Goal: Information Seeking & Learning: Learn about a topic

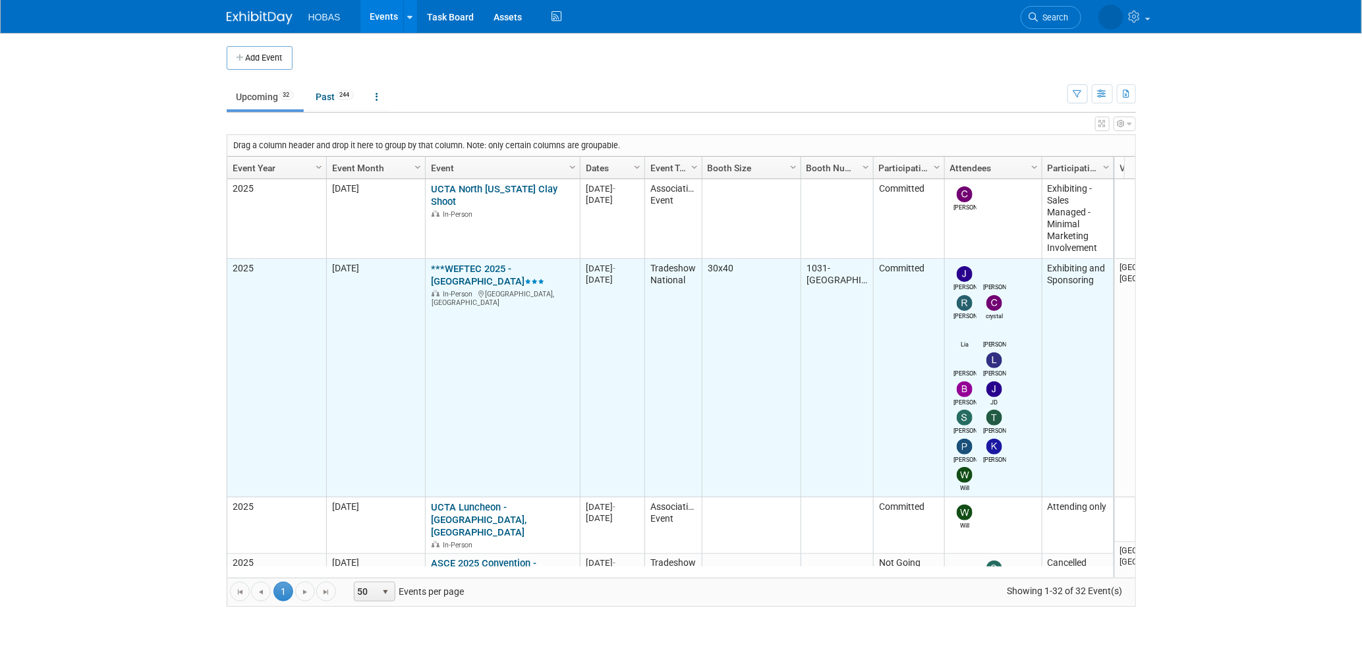
click at [517, 272] on link "***WEFTEC 2025 - [GEOGRAPHIC_DATA]" at bounding box center [487, 275] width 113 height 24
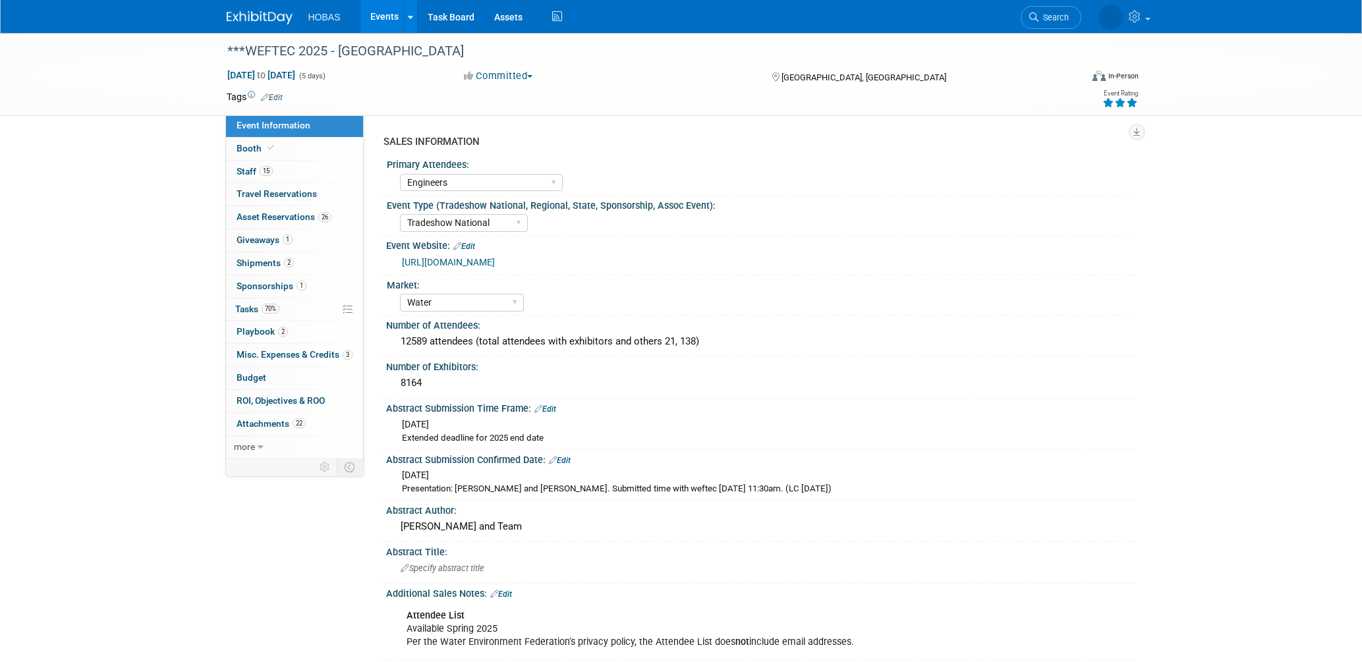
select select "Engineers"
select select "Tradeshow National"
select select "Water"
select select "Exhibiting and Sponsoring"
click at [249, 150] on span "Booth" at bounding box center [257, 148] width 40 height 11
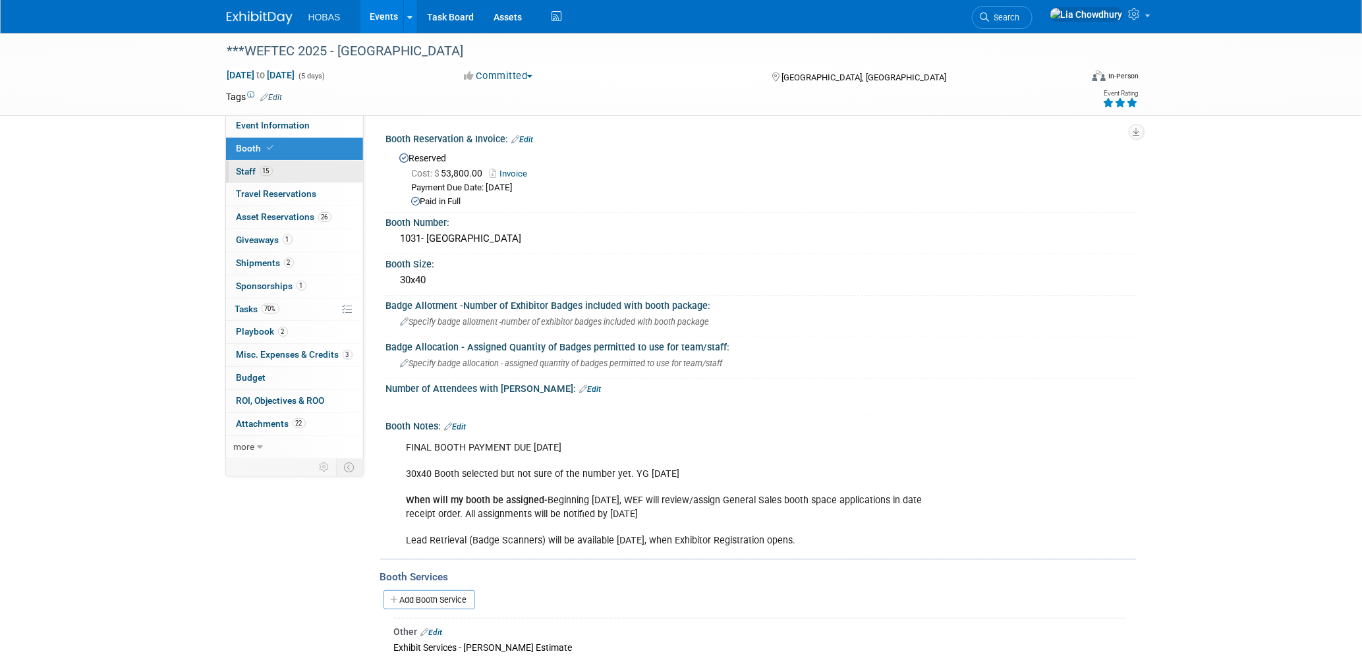
click at [253, 171] on span "Staff 15" at bounding box center [255, 171] width 36 height 11
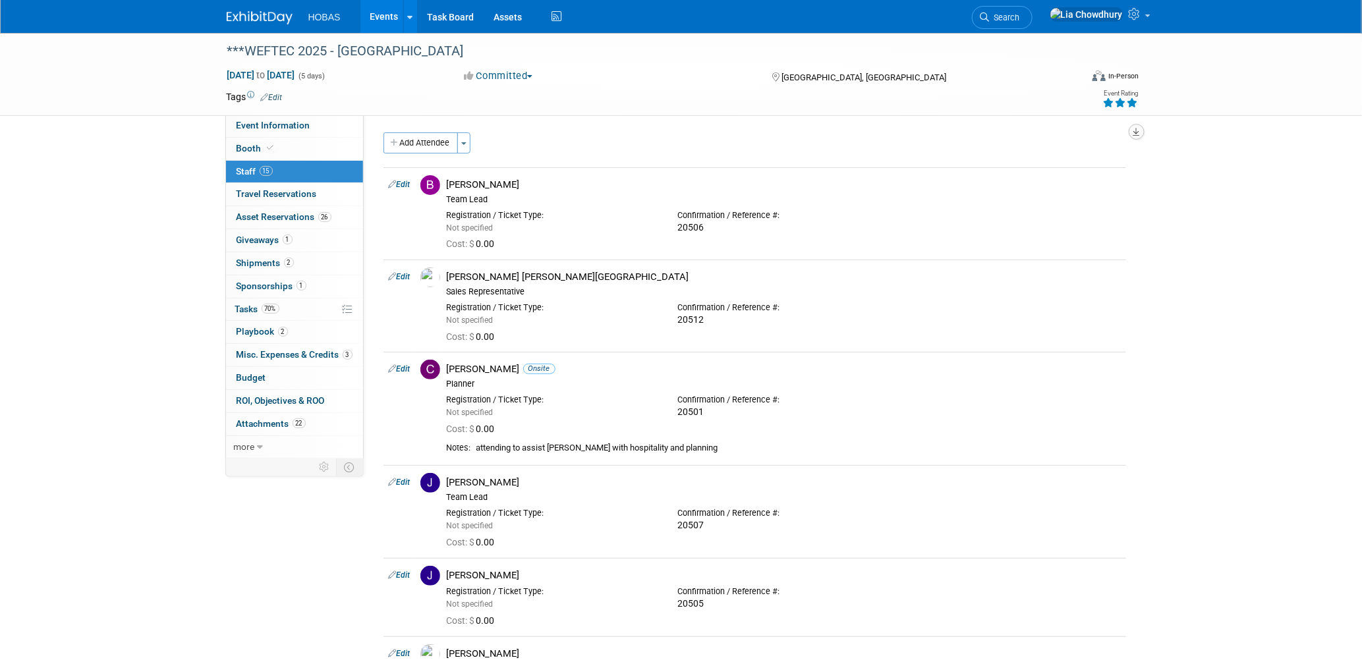
click at [1138, 130] on icon "button" at bounding box center [1136, 132] width 7 height 9
click at [1009, 188] on link "Export tab to Spreadsheet (.csv)" at bounding box center [1058, 190] width 154 height 18
click at [663, 113] on div "***WEFTEC 2025 - Chicago Sep 27, 2025 to Oct 1, 2025 (5 days) Sep 27, 2025 to O…" at bounding box center [681, 74] width 929 height 82
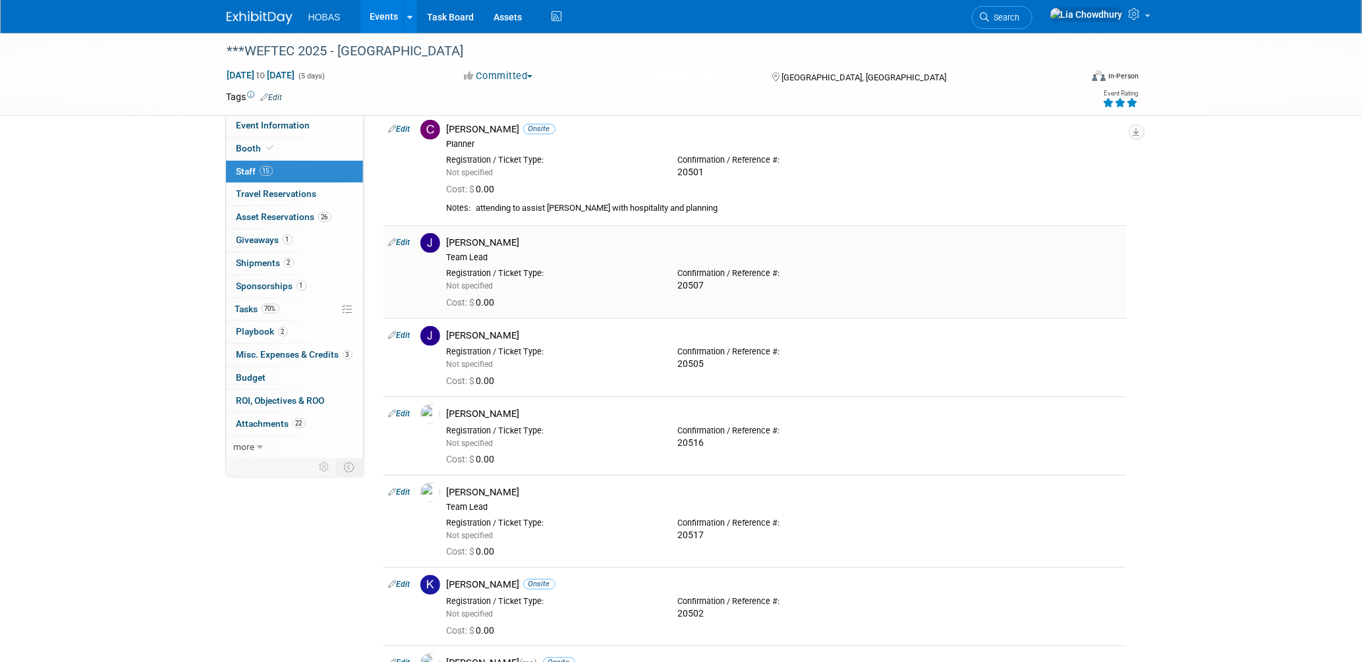
scroll to position [366, 0]
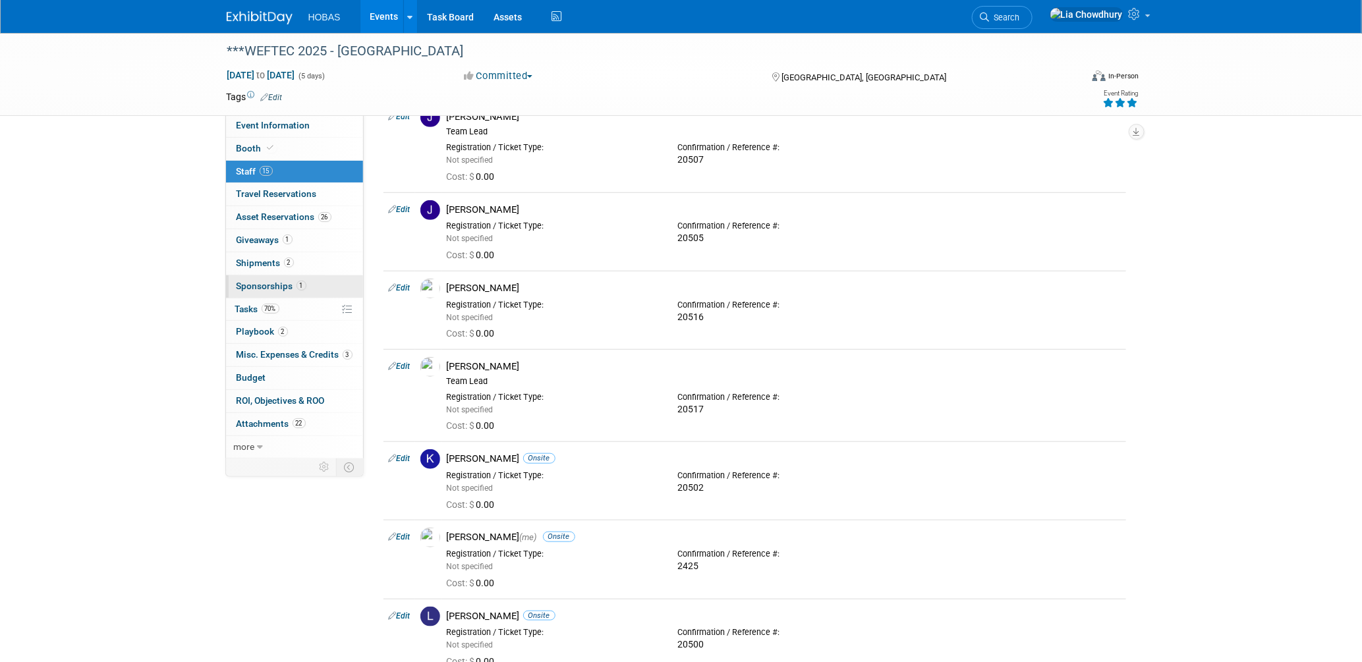
click at [278, 285] on span "Sponsorships 1" at bounding box center [272, 286] width 70 height 11
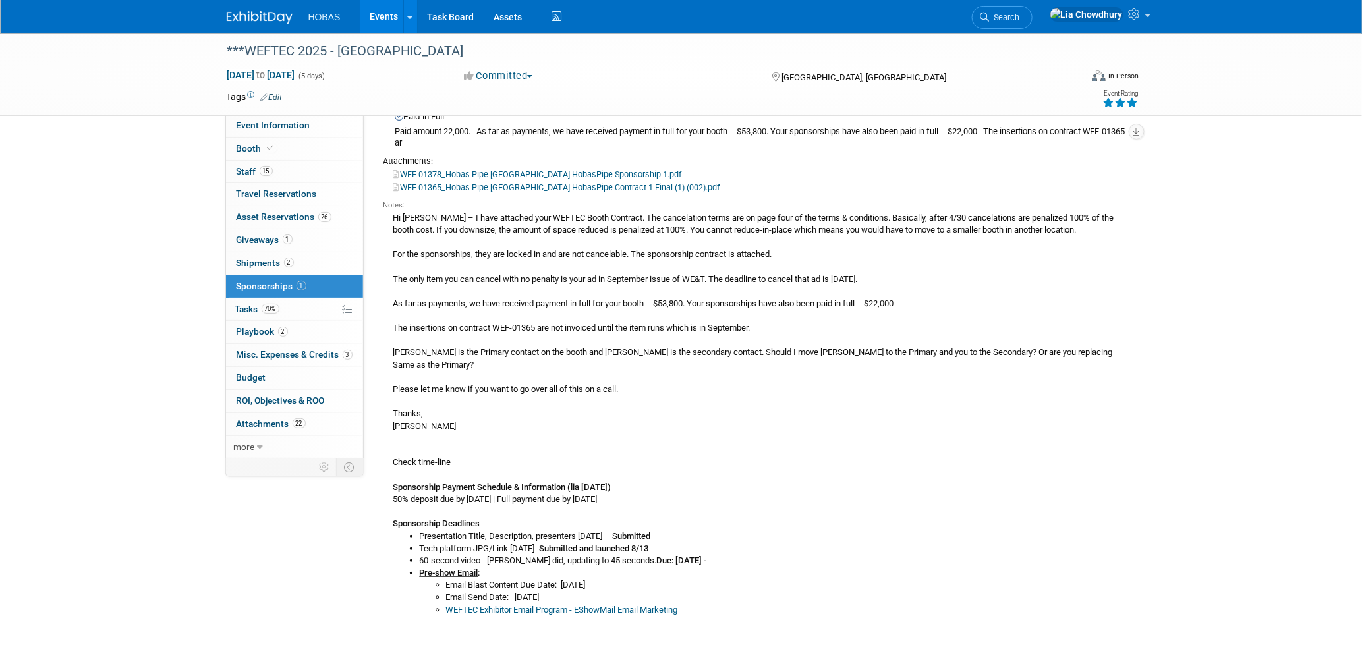
scroll to position [219, 0]
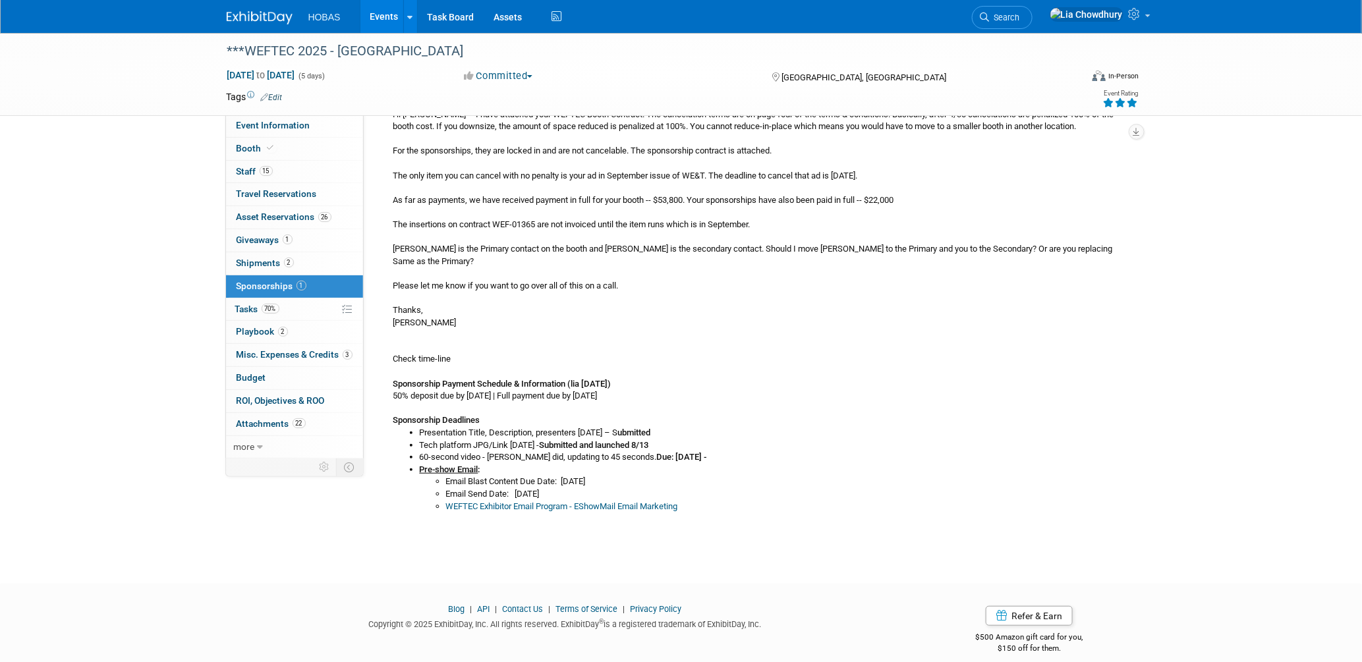
click at [376, 16] on link "Events" at bounding box center [384, 16] width 48 height 33
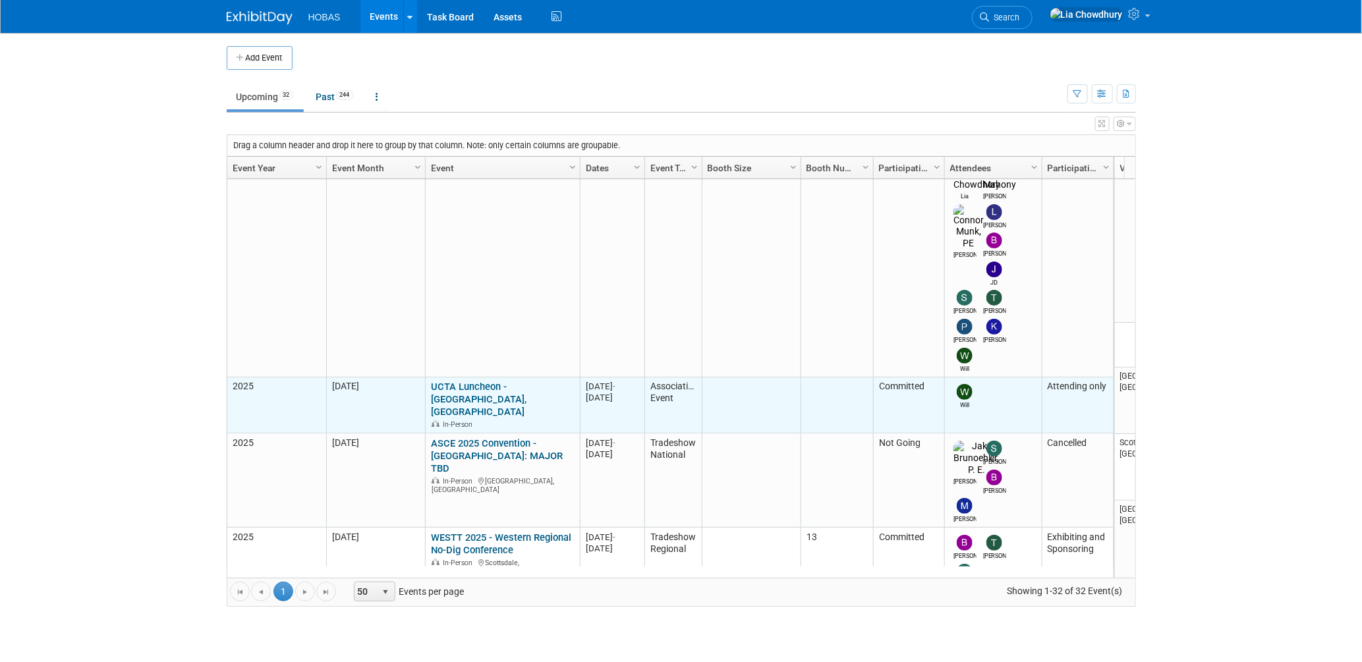
scroll to position [262, 0]
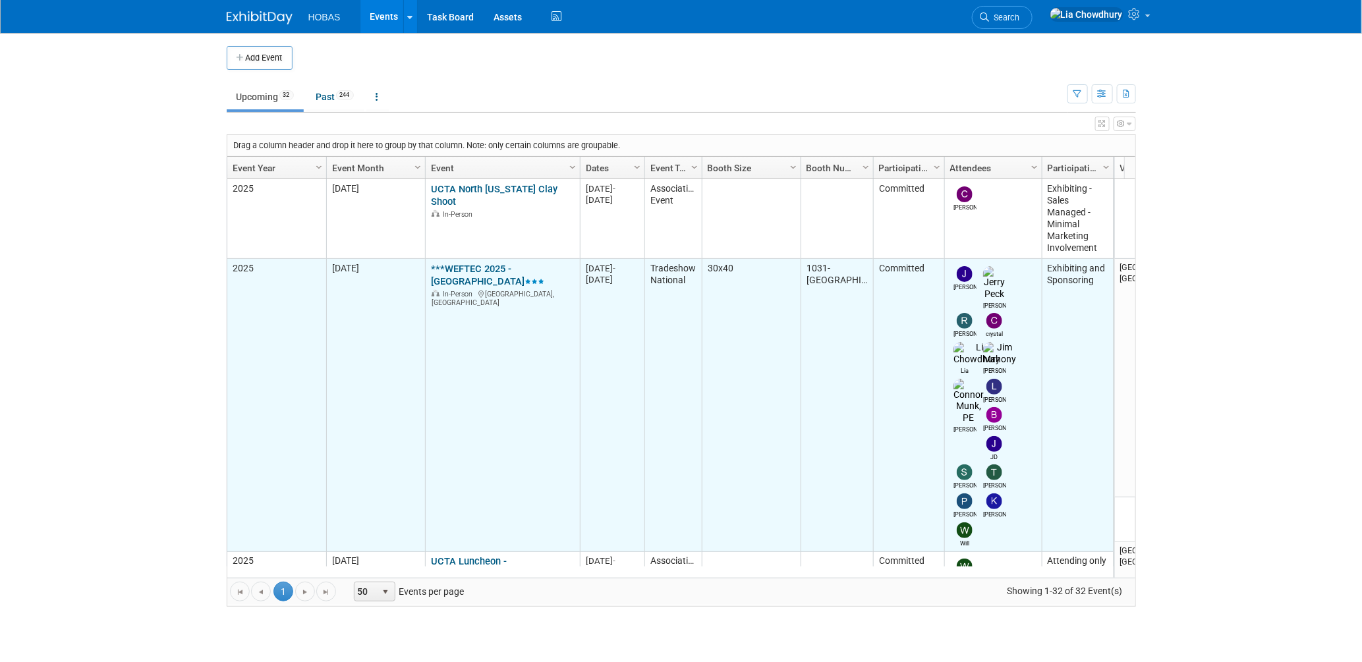
click at [474, 272] on link "***WEFTEC 2025 - [GEOGRAPHIC_DATA]" at bounding box center [487, 275] width 113 height 24
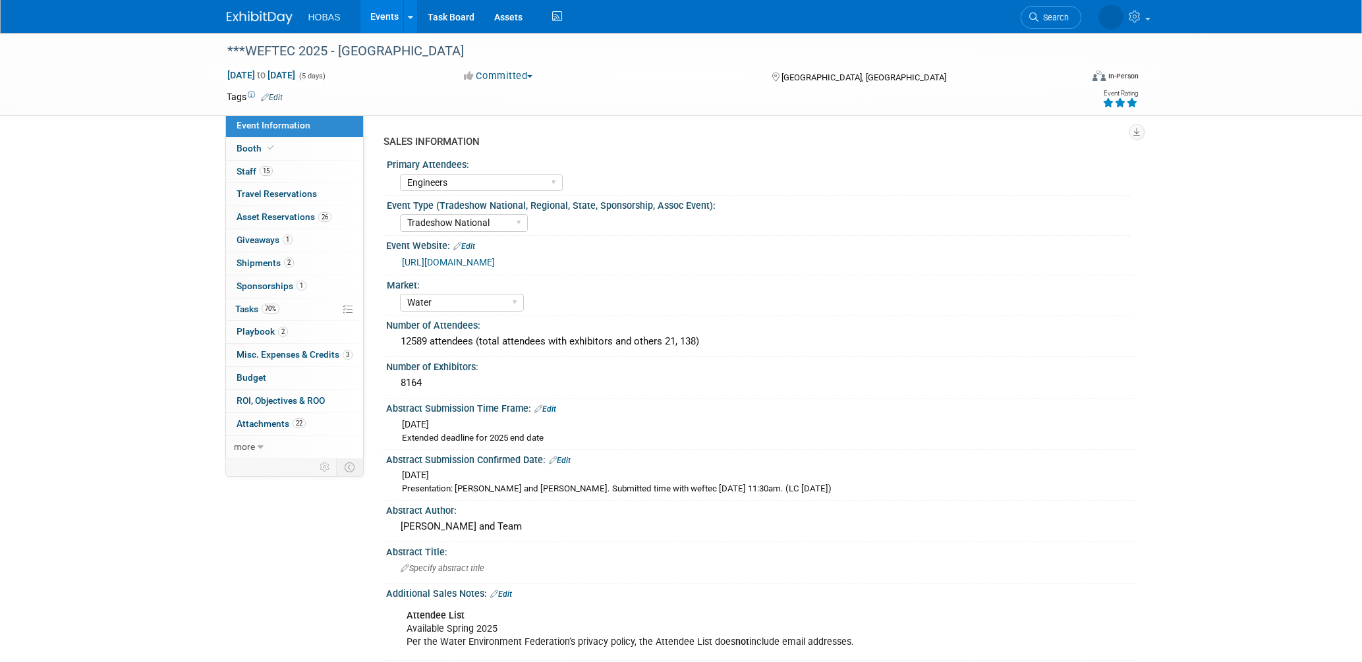
select select "Engineers"
select select "Tradeshow National"
select select "Water"
select select "Exhibiting and Sponsoring"
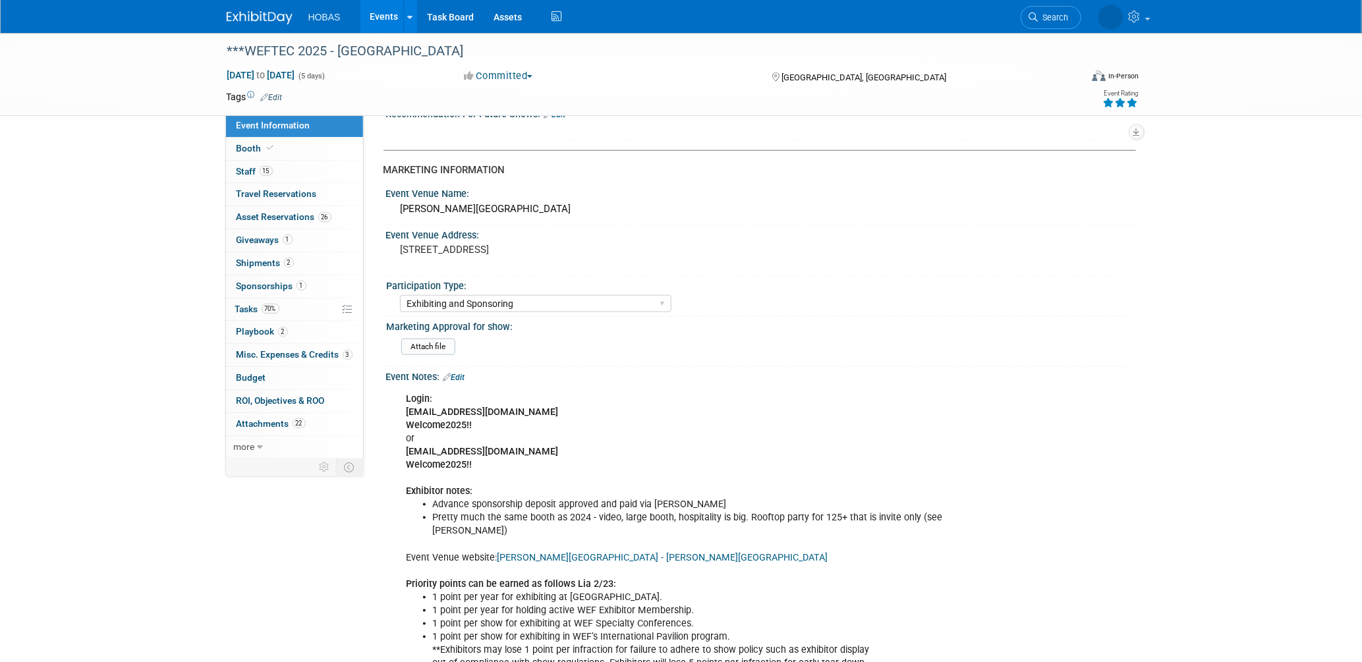
scroll to position [585, 0]
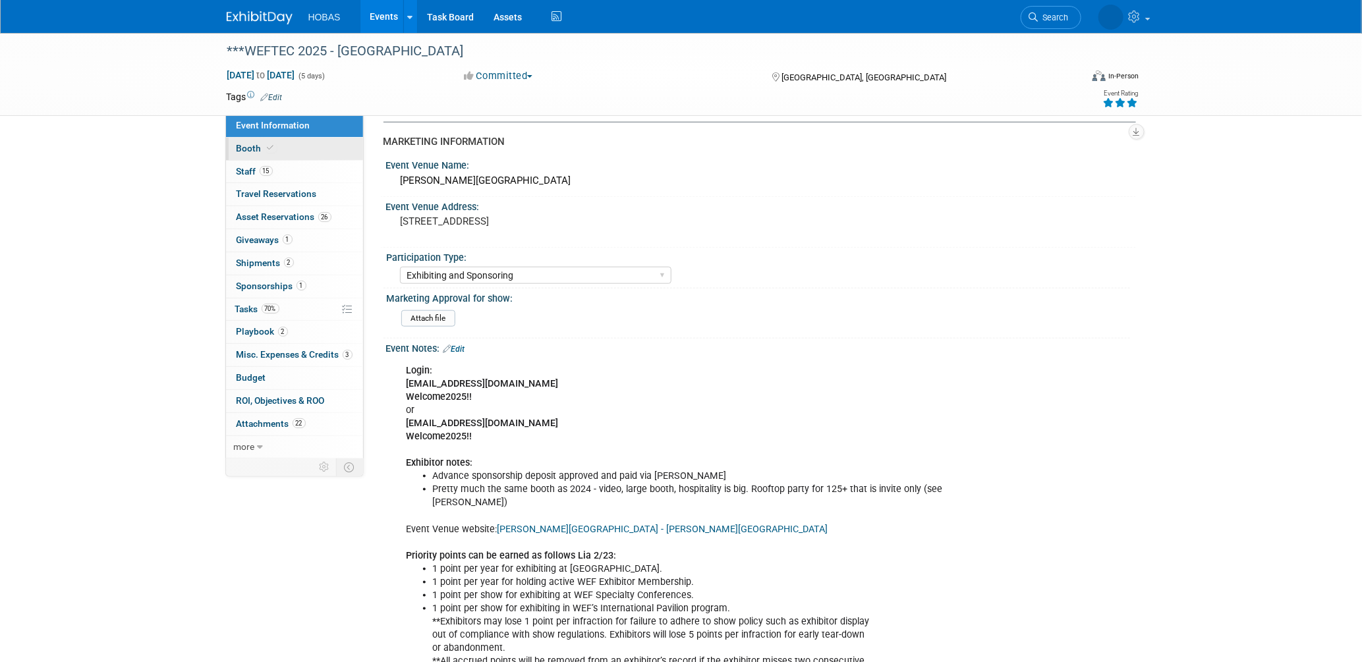
click at [246, 150] on span "Booth" at bounding box center [257, 148] width 40 height 11
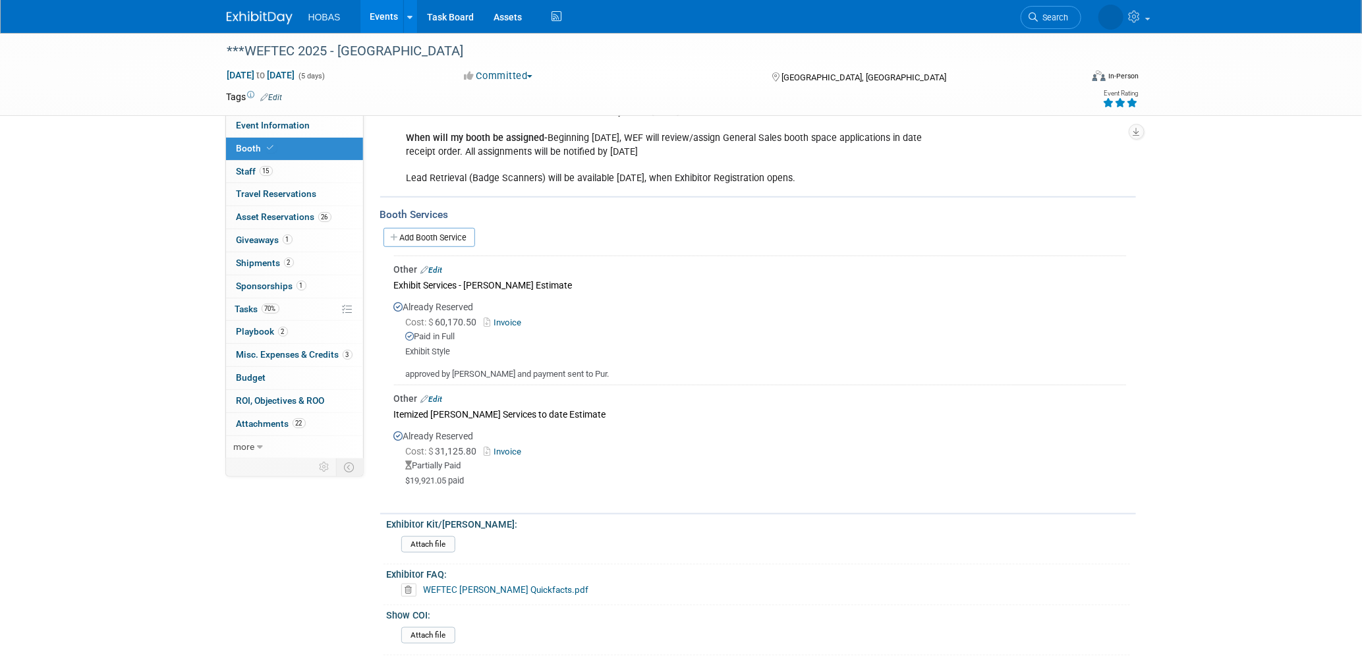
scroll to position [366, 0]
click at [511, 314] on link "Invoice" at bounding box center [505, 319] width 43 height 10
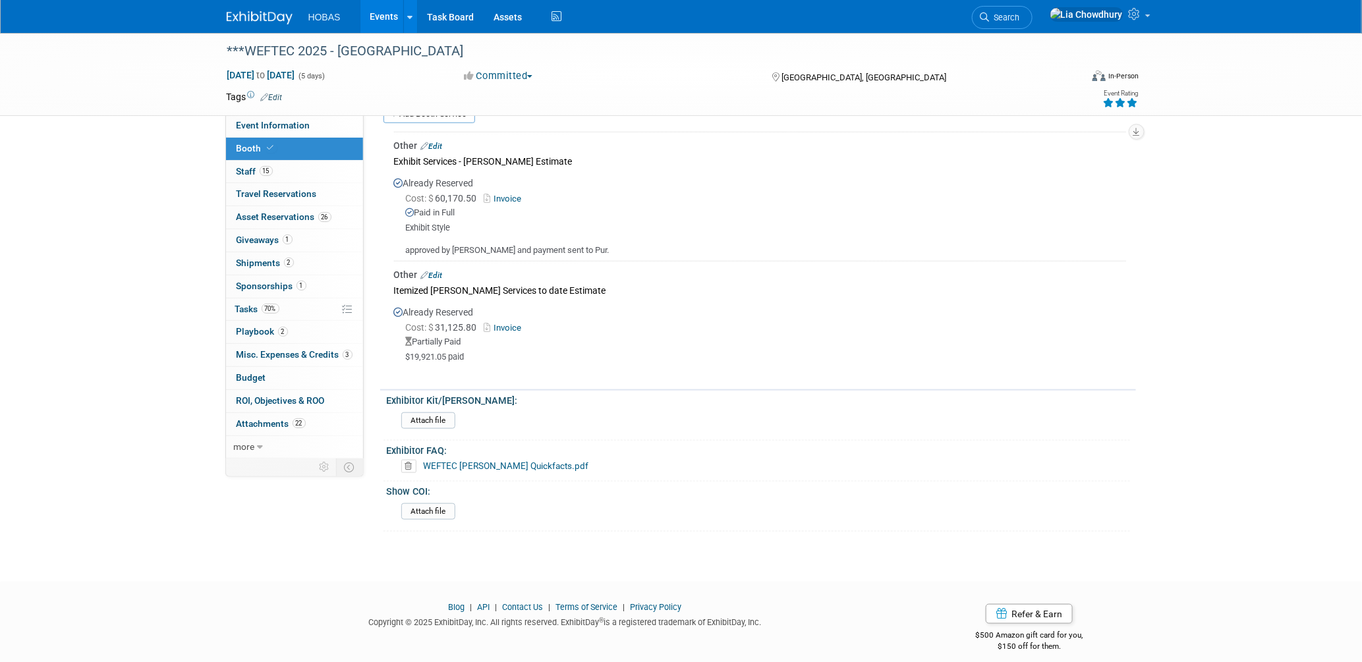
click at [509, 461] on link "WEFTEC Freeman Quickfacts.pdf" at bounding box center [506, 466] width 165 height 11
click at [245, 166] on span "Staff 15" at bounding box center [255, 171] width 36 height 11
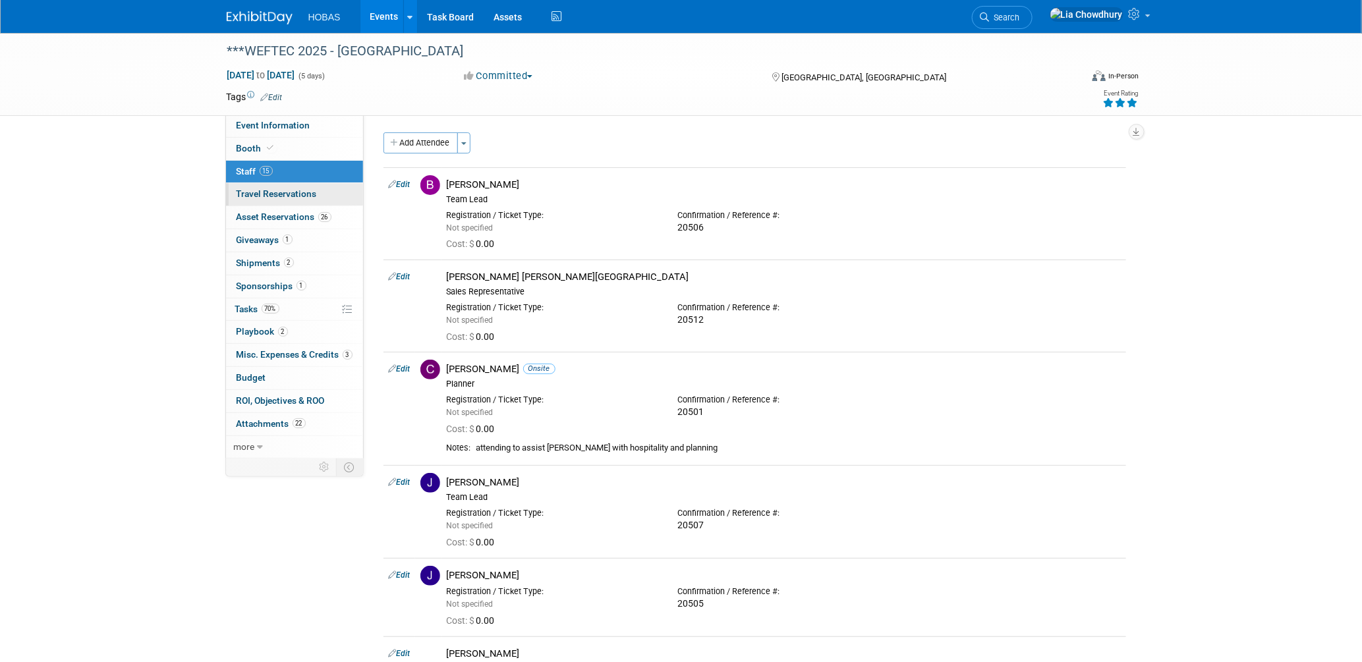
click at [288, 202] on link "0 Travel Reservations 0" at bounding box center [294, 194] width 137 height 22
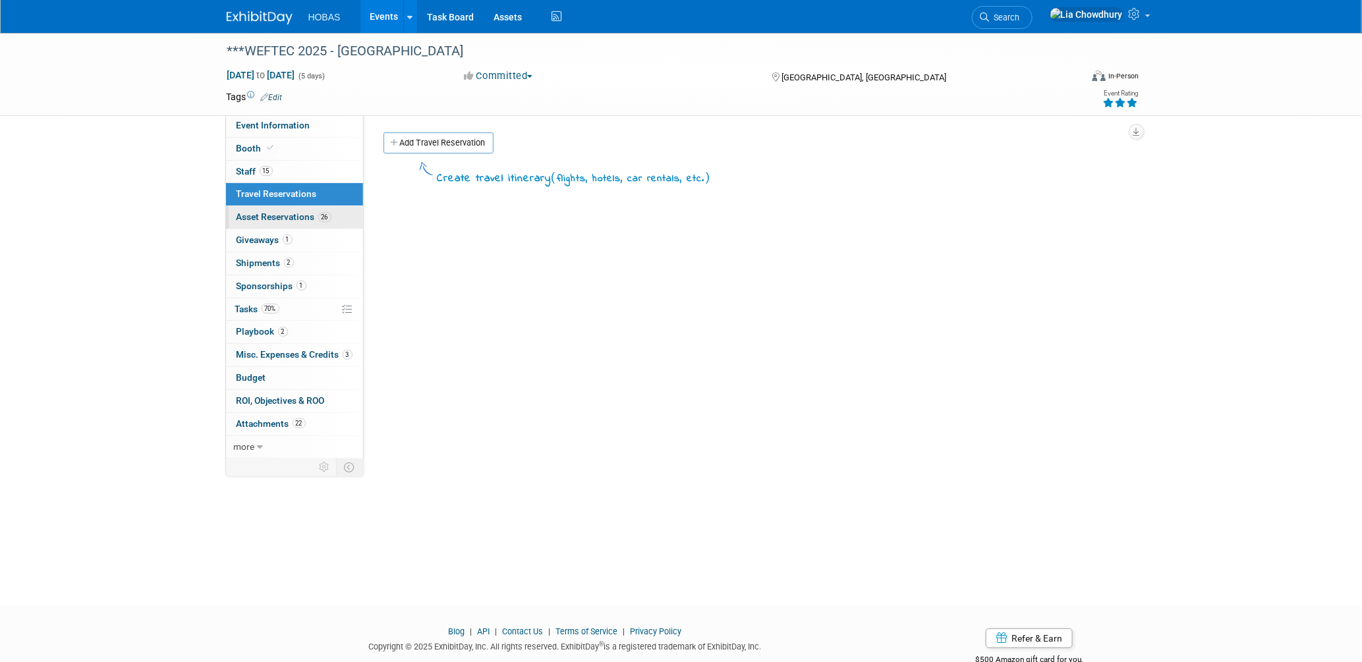
click at [288, 219] on span "Asset Reservations 26" at bounding box center [284, 217] width 95 height 11
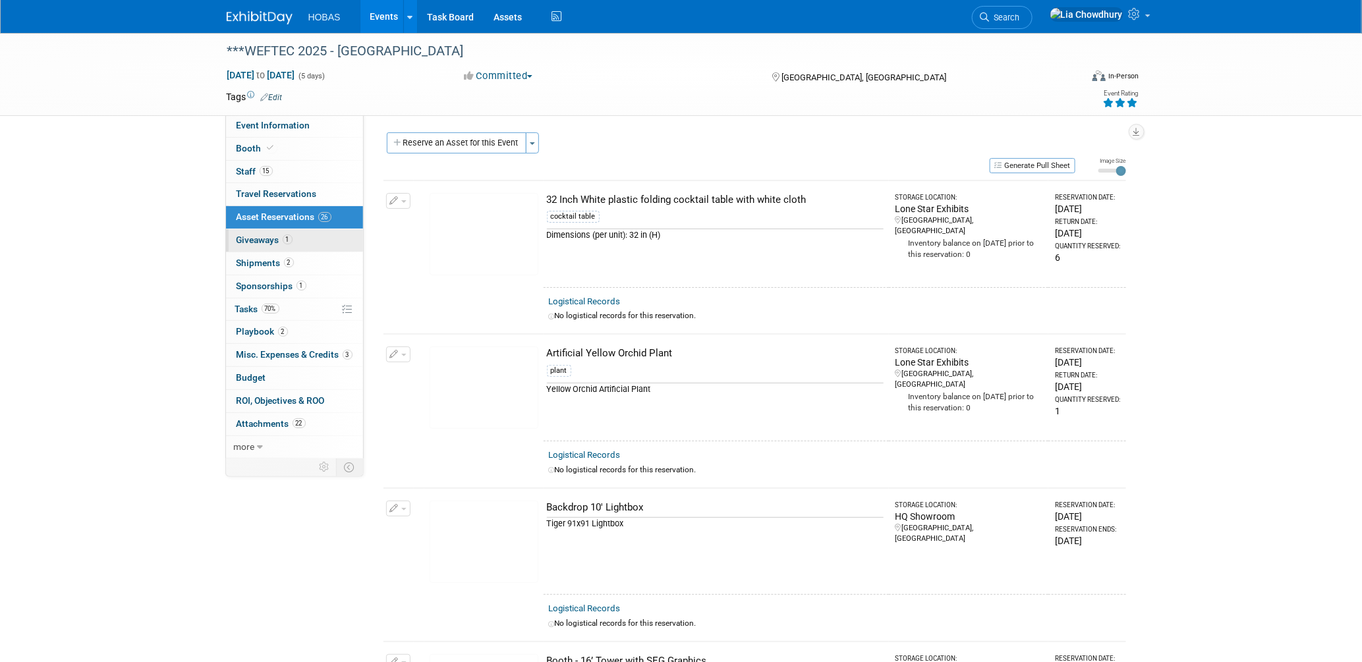
click at [254, 240] on span "Giveaways 1" at bounding box center [265, 240] width 56 height 11
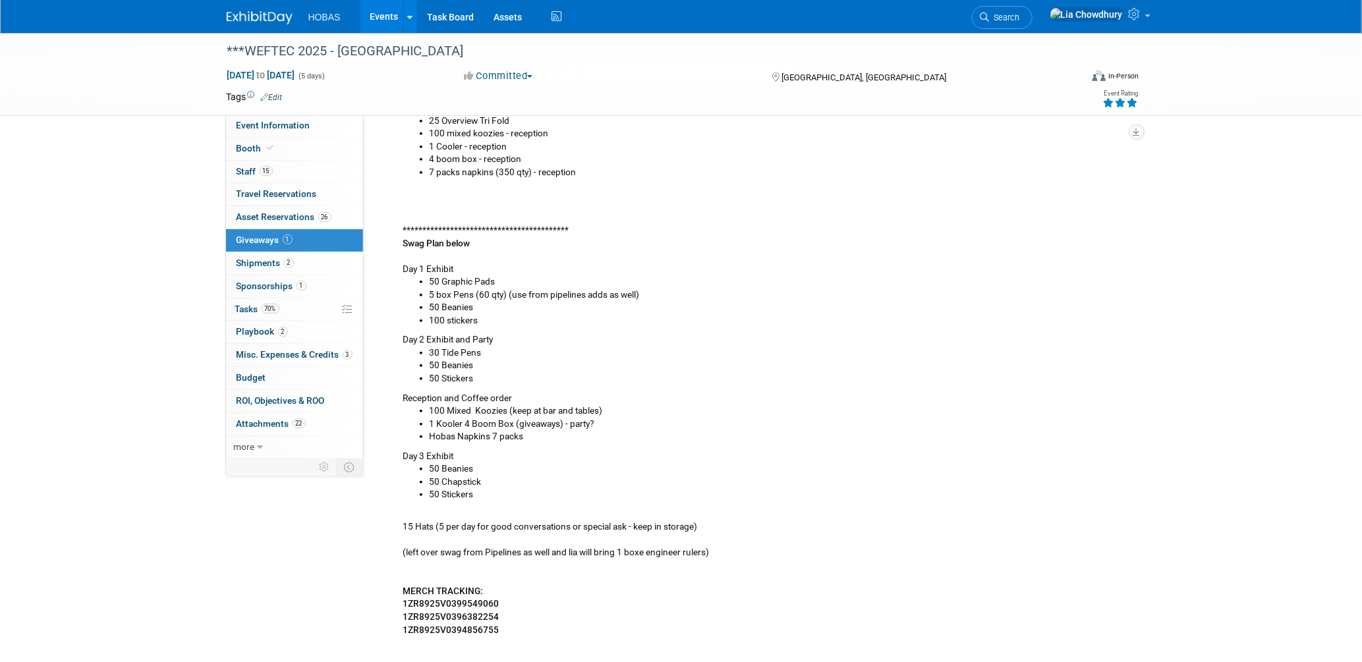
scroll to position [366, 0]
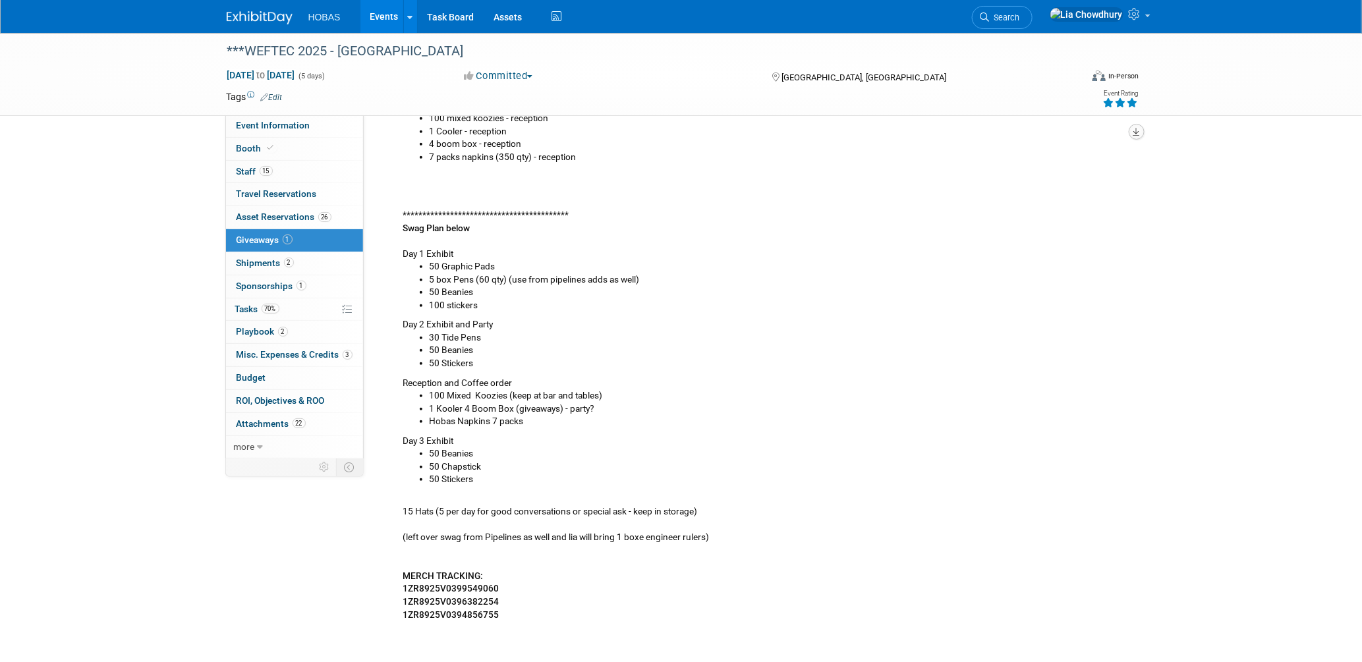
click at [1130, 130] on button "button" at bounding box center [1137, 132] width 16 height 16
click at [1016, 167] on link "Export tab to PDF" at bounding box center [1058, 170] width 154 height 18
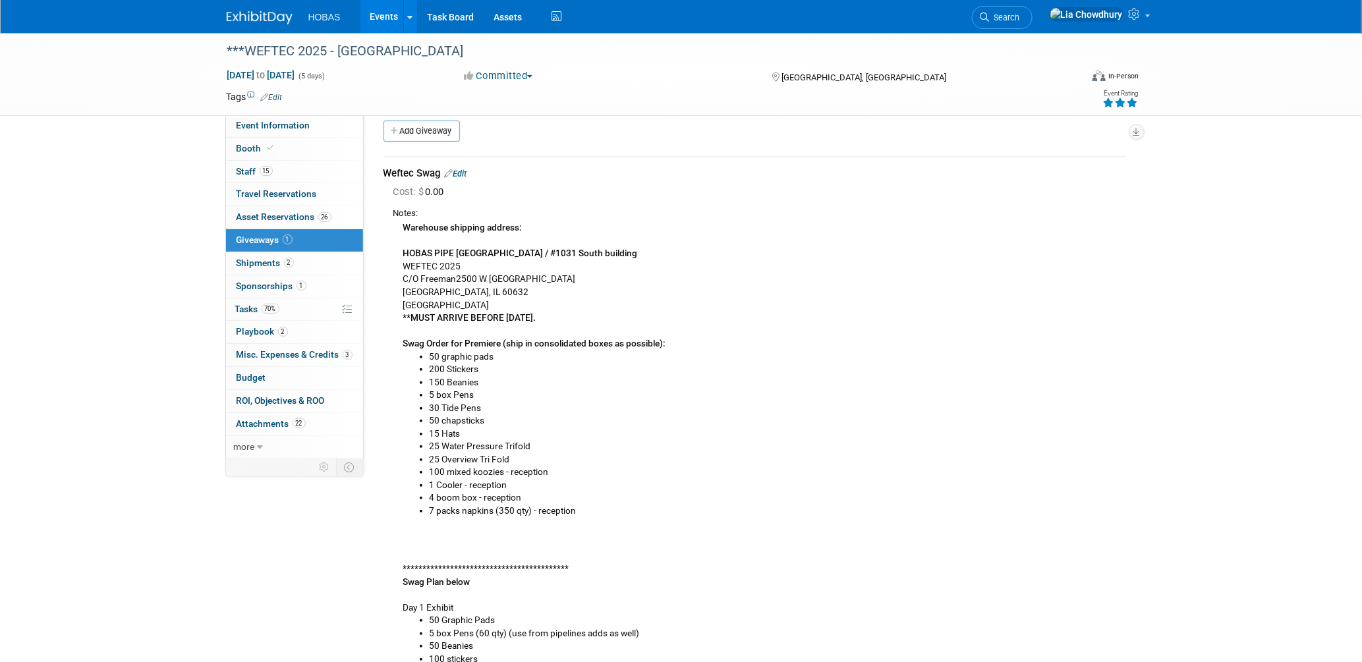
scroll to position [0, 0]
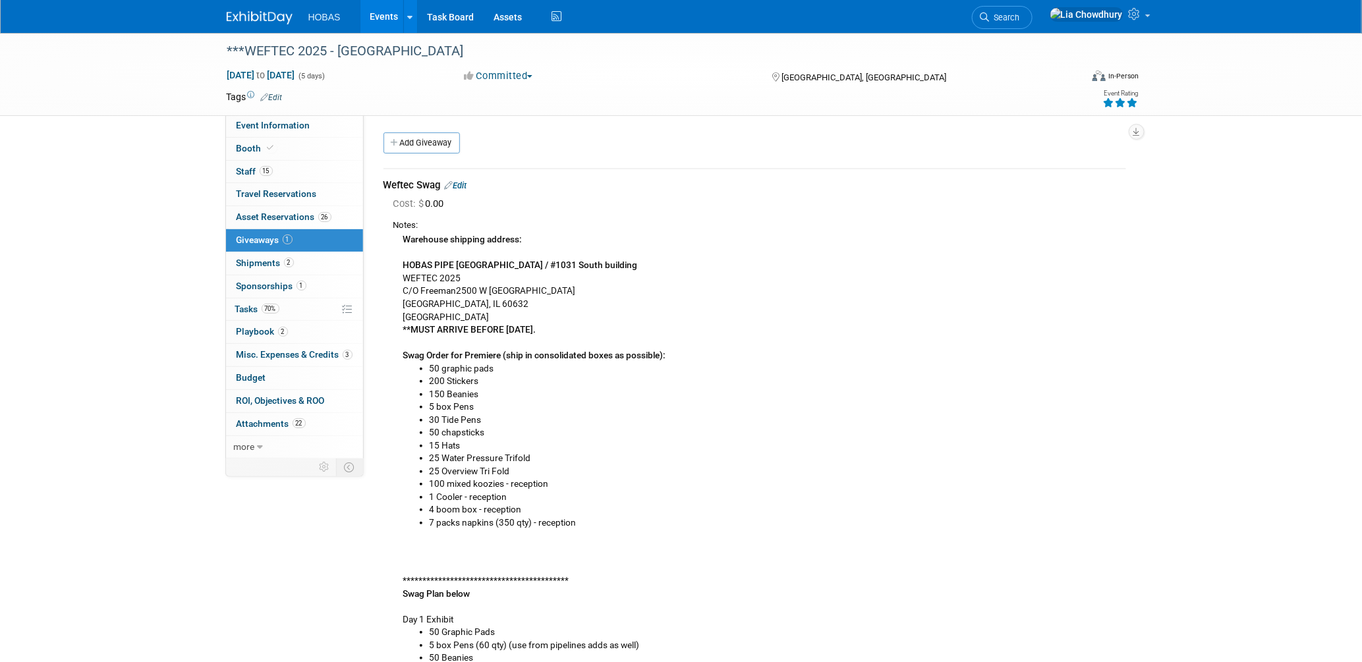
drag, startPoint x: 496, startPoint y: 256, endPoint x: 473, endPoint y: 248, distance: 24.8
click at [495, 255] on div "**********" at bounding box center [759, 609] width 733 height 755
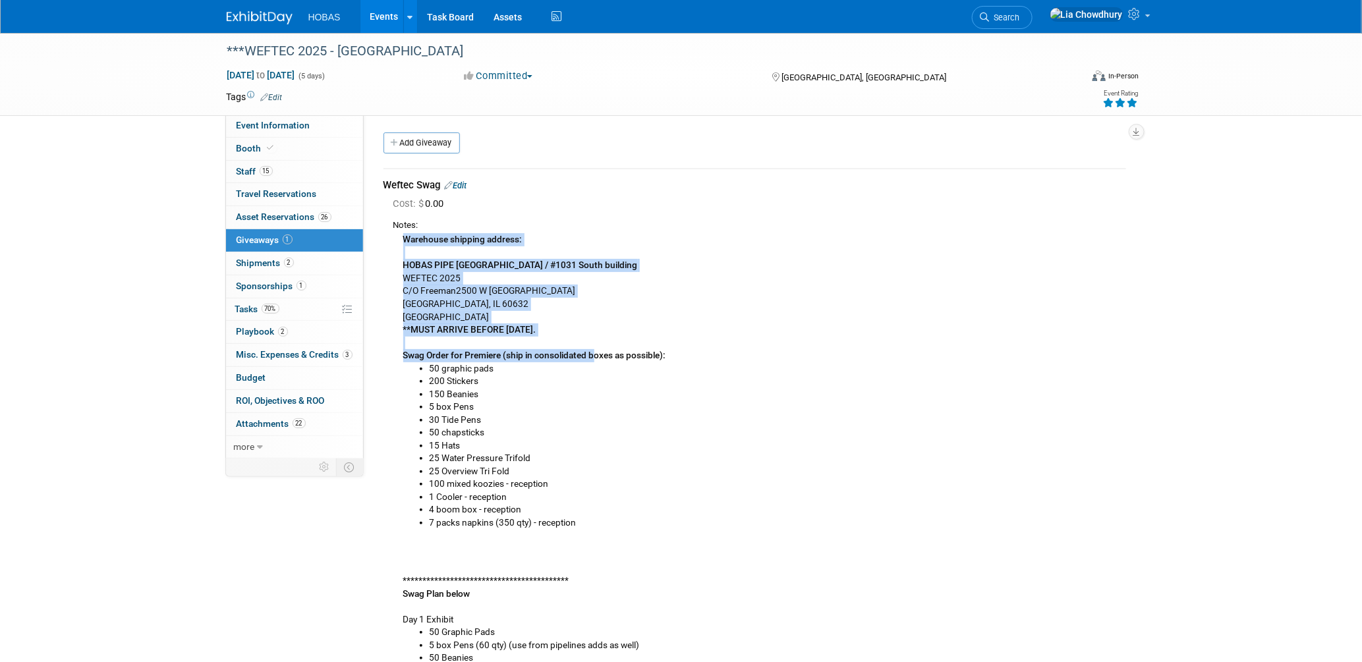
drag, startPoint x: 400, startPoint y: 238, endPoint x: 596, endPoint y: 358, distance: 230.1
click at [596, 358] on div "**********" at bounding box center [759, 609] width 733 height 755
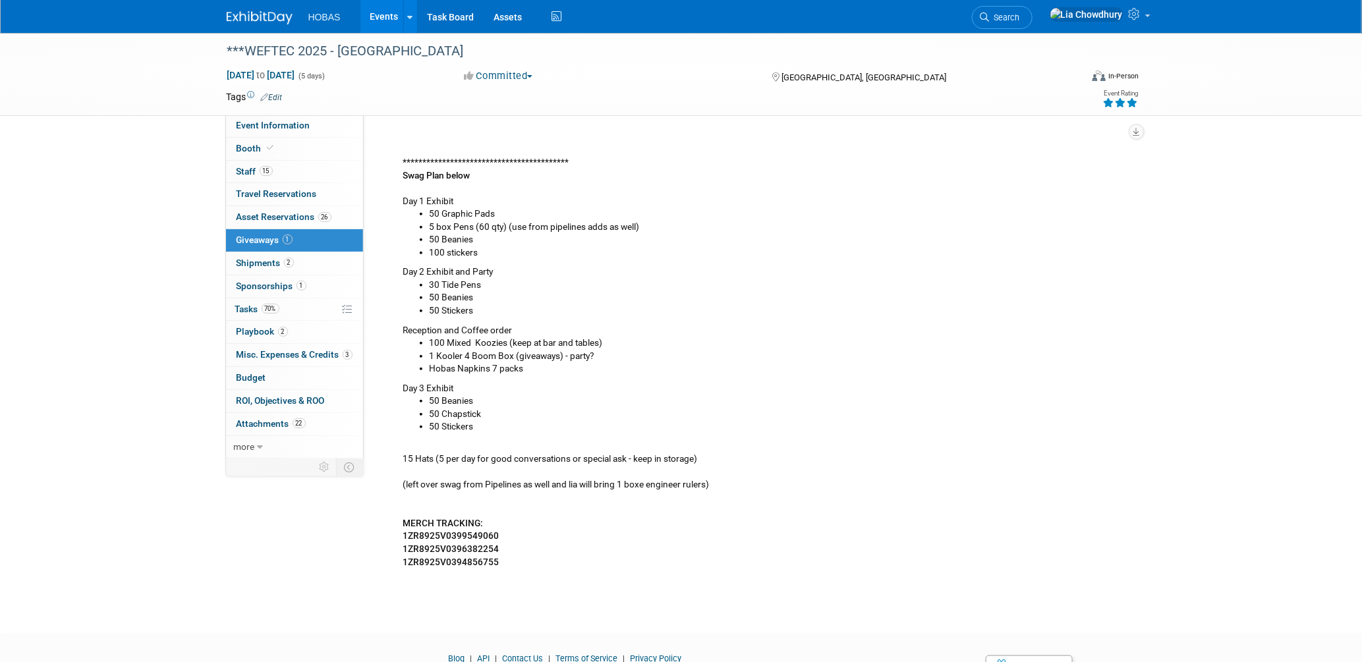
scroll to position [480, 0]
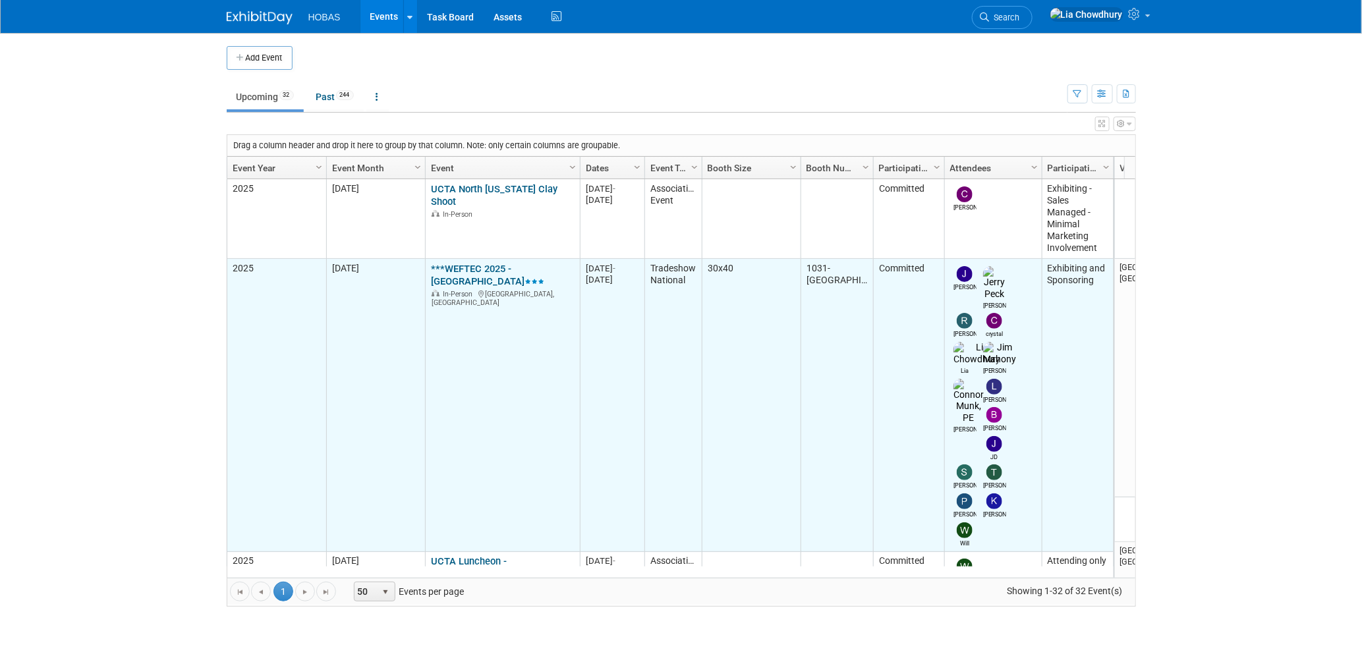
click at [466, 270] on link "***WEFTEC 2025 - [GEOGRAPHIC_DATA]" at bounding box center [487, 275] width 113 height 24
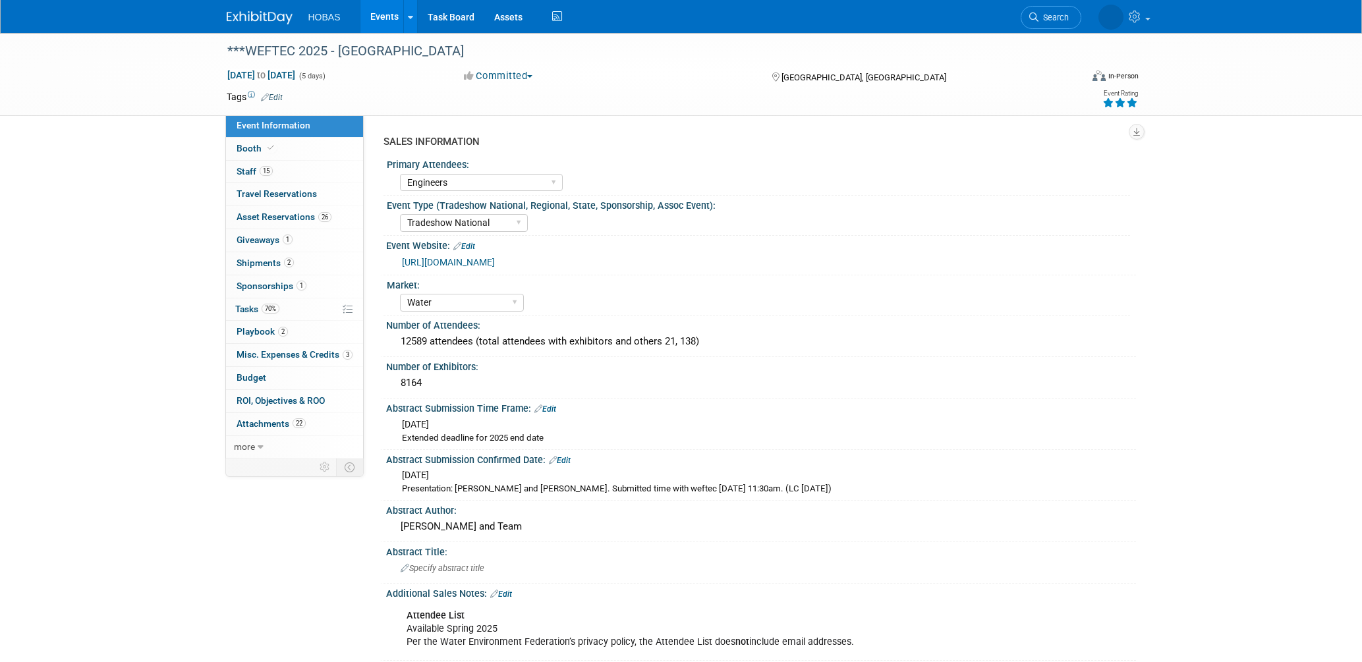
select select "Engineers"
select select "Tradeshow National"
select select "Water"
select select "Exhibiting and Sponsoring"
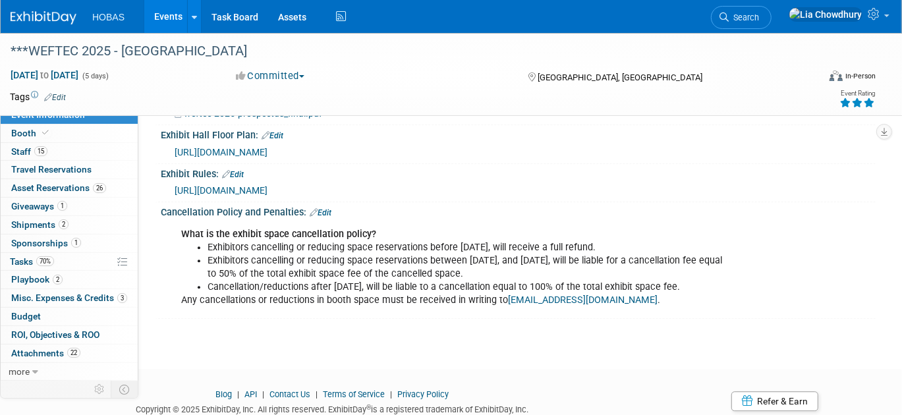
scroll to position [2185, 0]
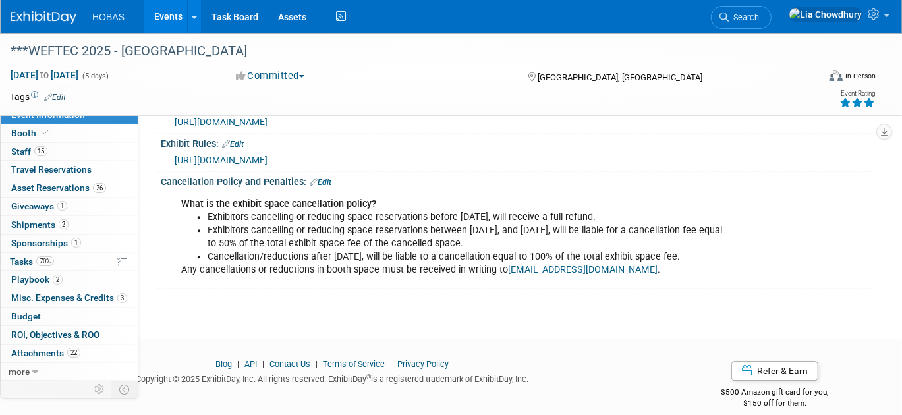
click at [34, 121] on link "Event Information" at bounding box center [69, 115] width 137 height 18
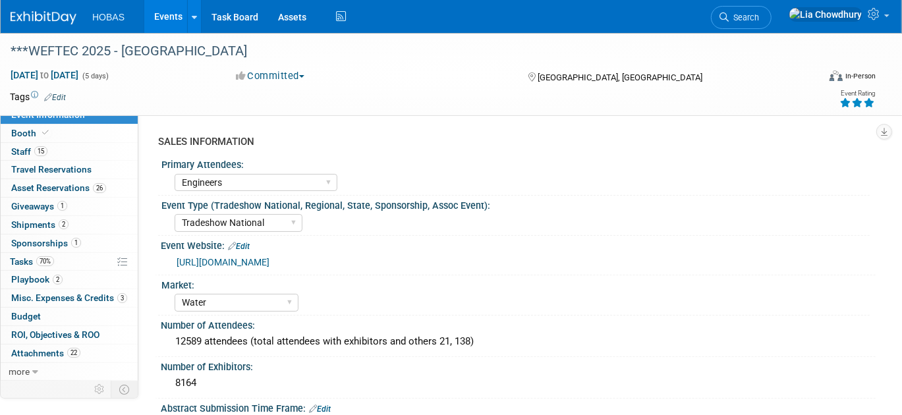
select select "Engineers"
select select "Tradeshow National"
select select "Water"
select select "Exhibiting and Sponsoring"
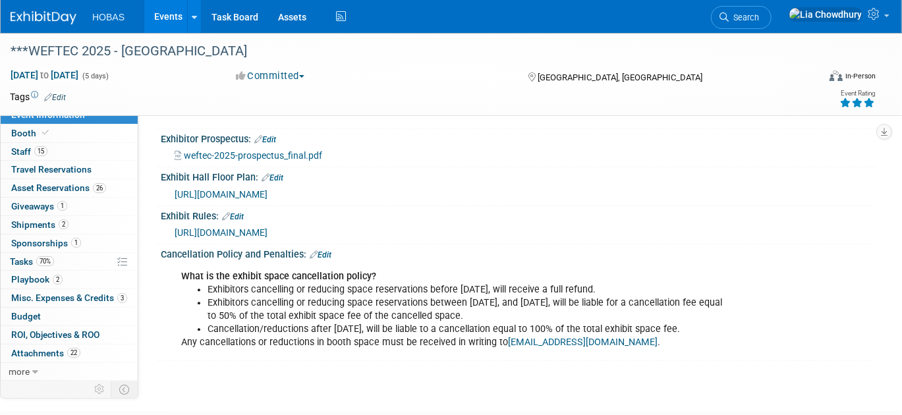
scroll to position [2112, 0]
click at [268, 190] on span "[URL][DOMAIN_NAME]" at bounding box center [221, 195] width 93 height 11
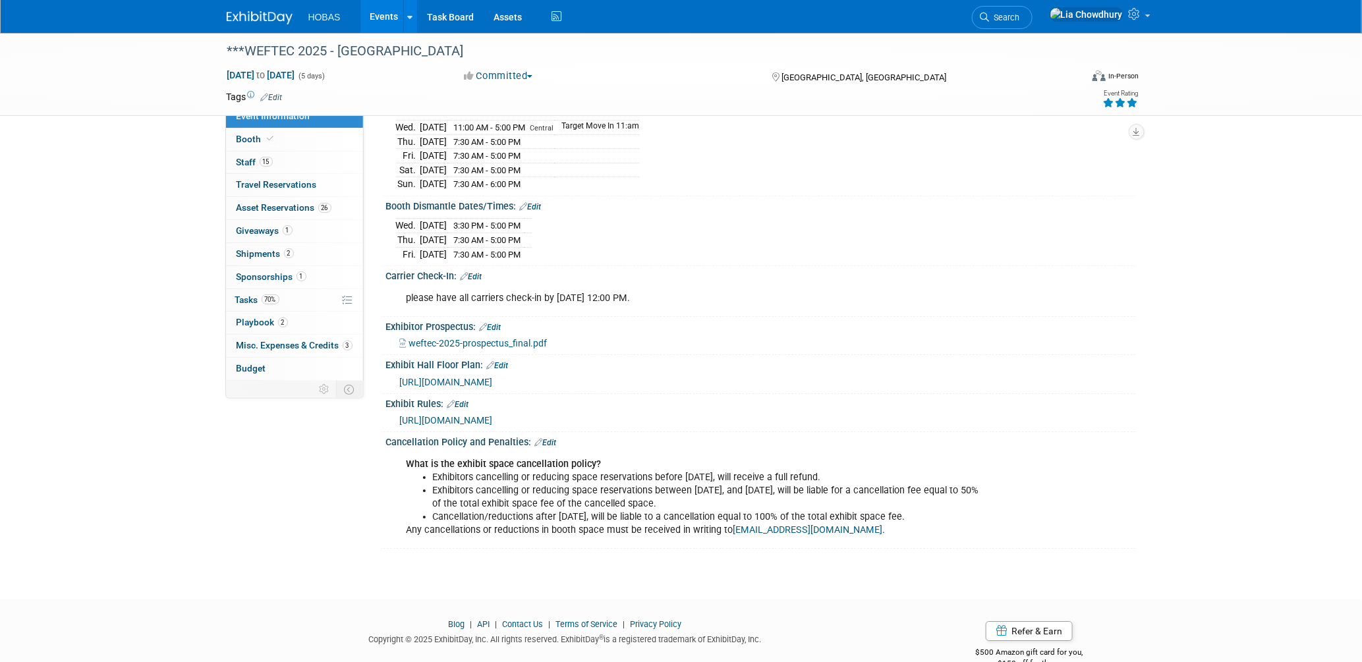
scroll to position [0, 0]
